Goal: Task Accomplishment & Management: Manage account settings

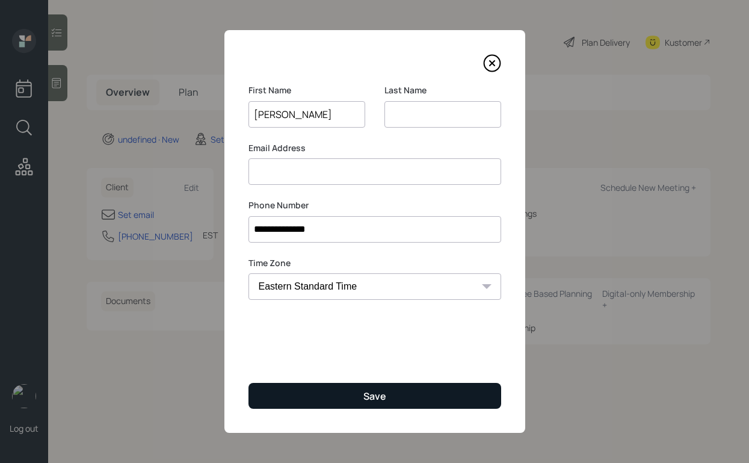
type input "[PERSON_NAME]"
click at [365, 383] on button "Save" at bounding box center [374, 396] width 253 height 26
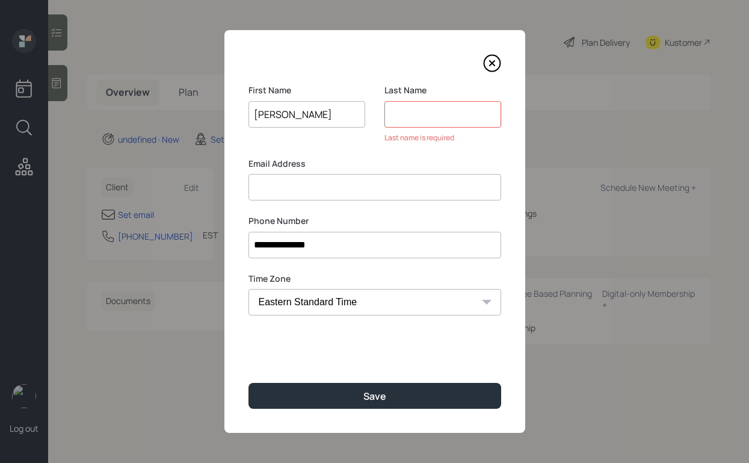
click at [420, 120] on input at bounding box center [442, 114] width 117 height 26
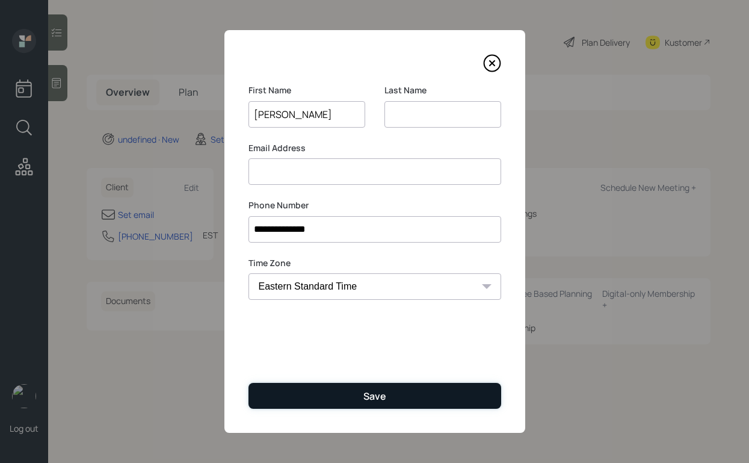
click at [375, 395] on div "Save" at bounding box center [374, 395] width 23 height 13
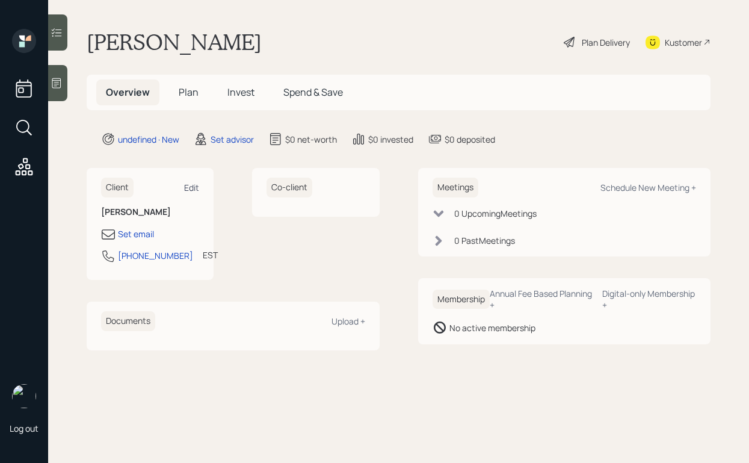
click at [194, 187] on div "Edit" at bounding box center [191, 187] width 15 height 11
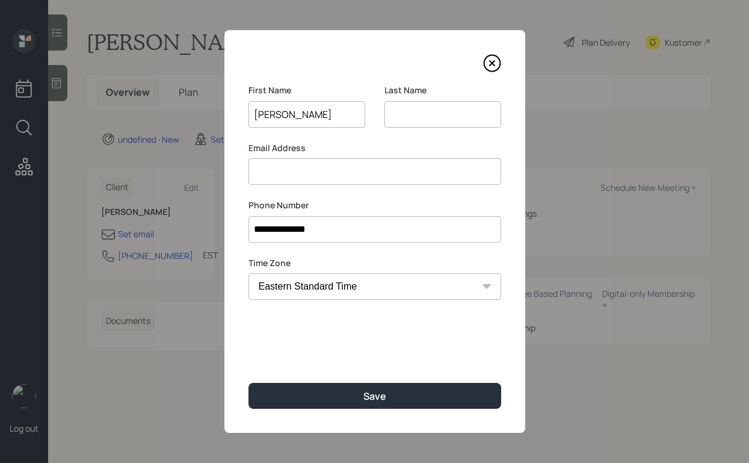
click at [387, 176] on input at bounding box center [374, 171] width 253 height 26
type input "jamesclark"
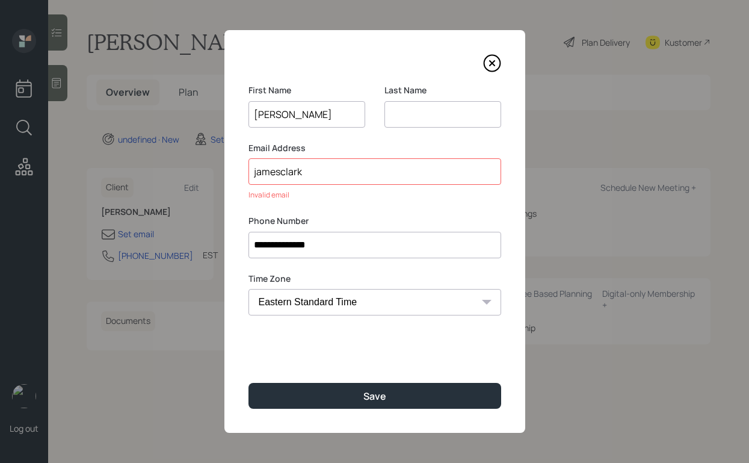
click at [428, 116] on input at bounding box center [442, 114] width 117 height 26
type input "[PERSON_NAME]"
click at [386, 167] on input "jamesclark" at bounding box center [374, 171] width 253 height 26
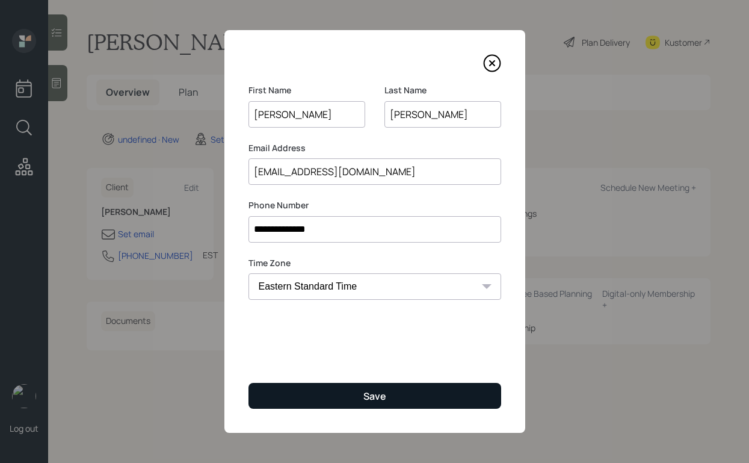
type input "[EMAIL_ADDRESS][DOMAIN_NAME]"
click at [377, 385] on button "Save" at bounding box center [374, 396] width 253 height 26
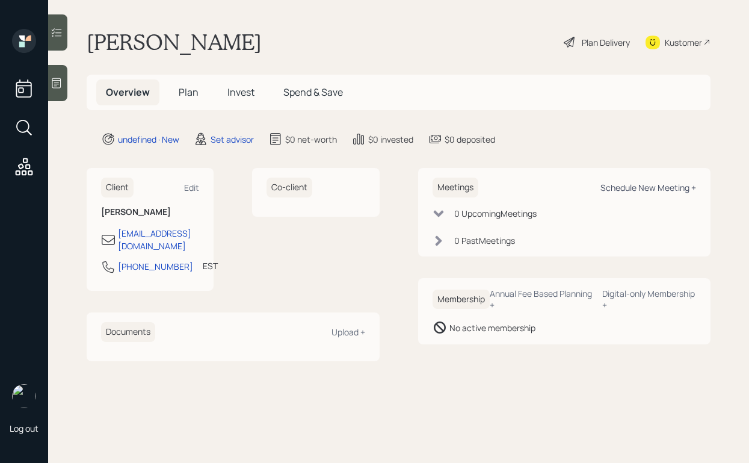
click at [660, 189] on div "Schedule New Meeting +" at bounding box center [648, 187] width 96 height 11
select select "round-[PERSON_NAME]"
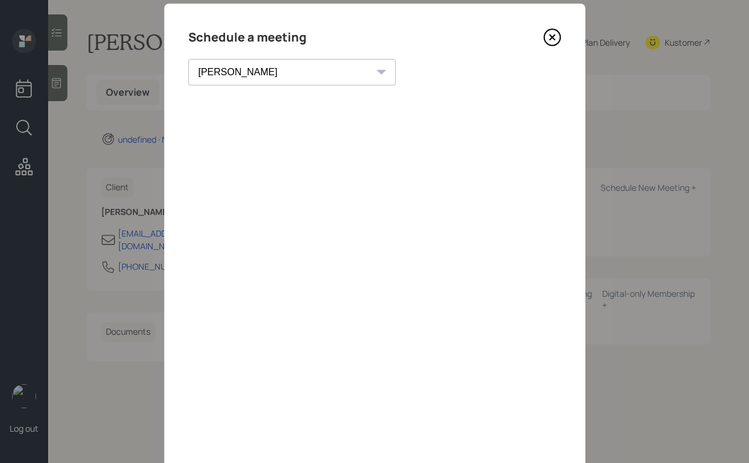
scroll to position [33, 0]
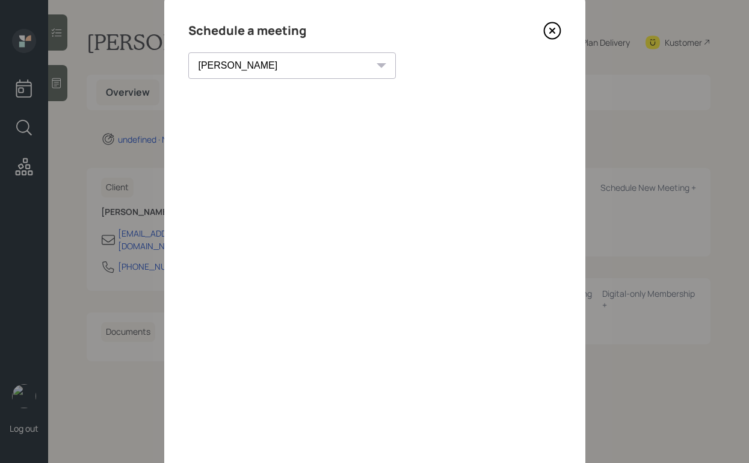
click at [548, 24] on icon at bounding box center [552, 31] width 16 height 16
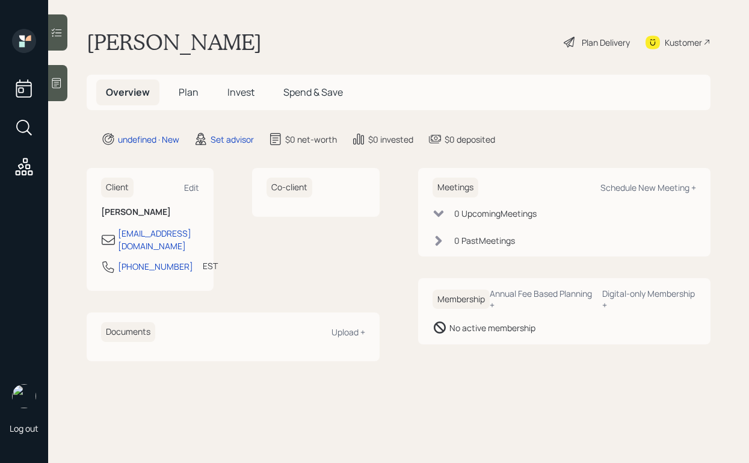
click at [57, 83] on icon at bounding box center [57, 83] width 12 height 12
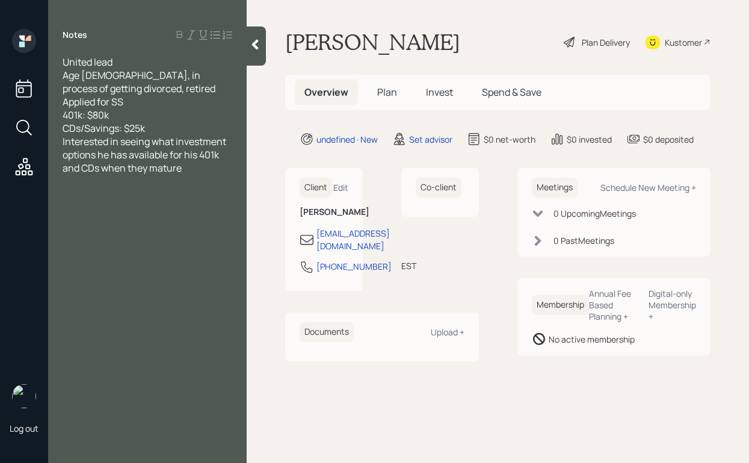
click at [159, 124] on div "CDs/Savings: $25k" at bounding box center [148, 128] width 170 height 13
click at [190, 184] on div "Interested in seeing what investment options he has available for his 401k and …" at bounding box center [148, 168] width 170 height 40
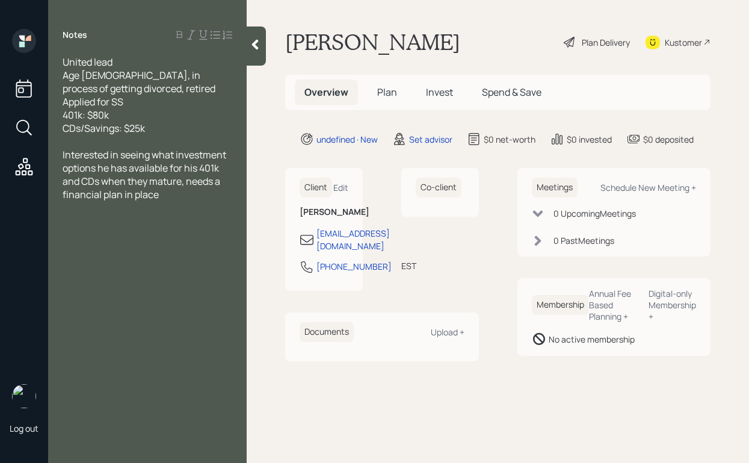
click at [261, 39] on icon at bounding box center [255, 45] width 12 height 12
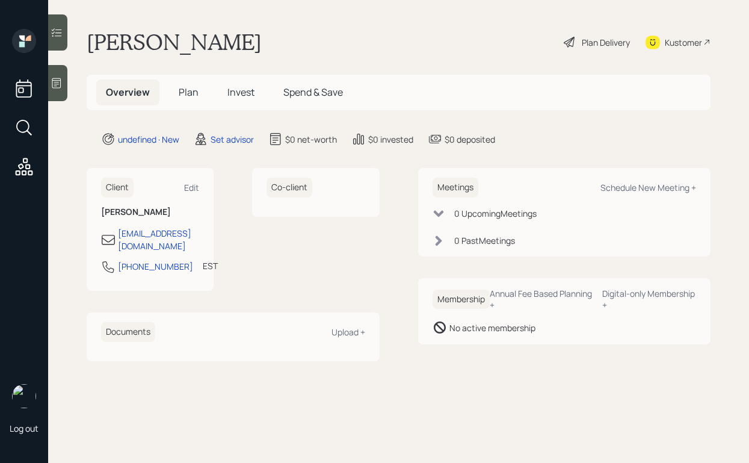
click at [67, 85] on div at bounding box center [57, 83] width 19 height 36
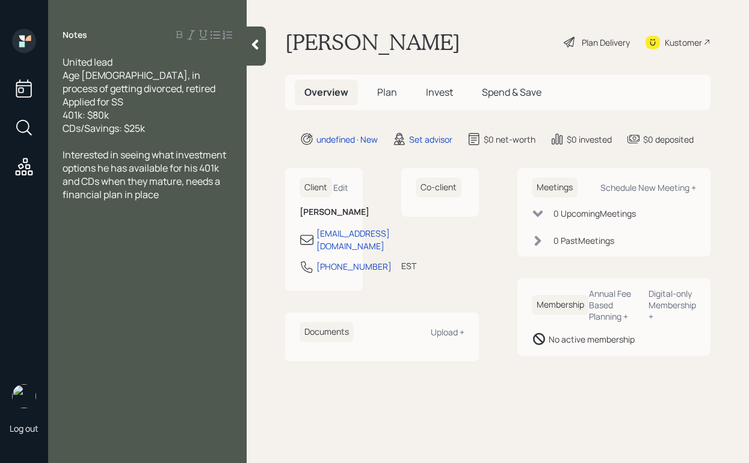
click at [253, 50] on icon at bounding box center [255, 45] width 12 height 12
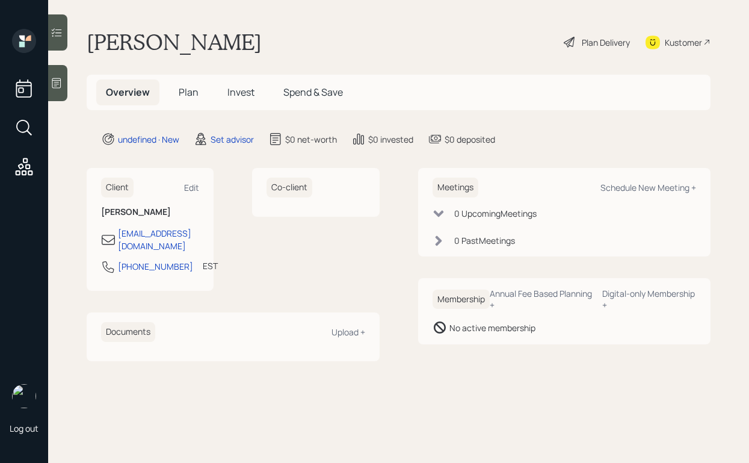
click at [347, 20] on main "[PERSON_NAME] Plan Delivery Kustomer Overview Plan Invest Spend & Save undefine…" at bounding box center [398, 231] width 701 height 463
